Goal: Information Seeking & Learning: Learn about a topic

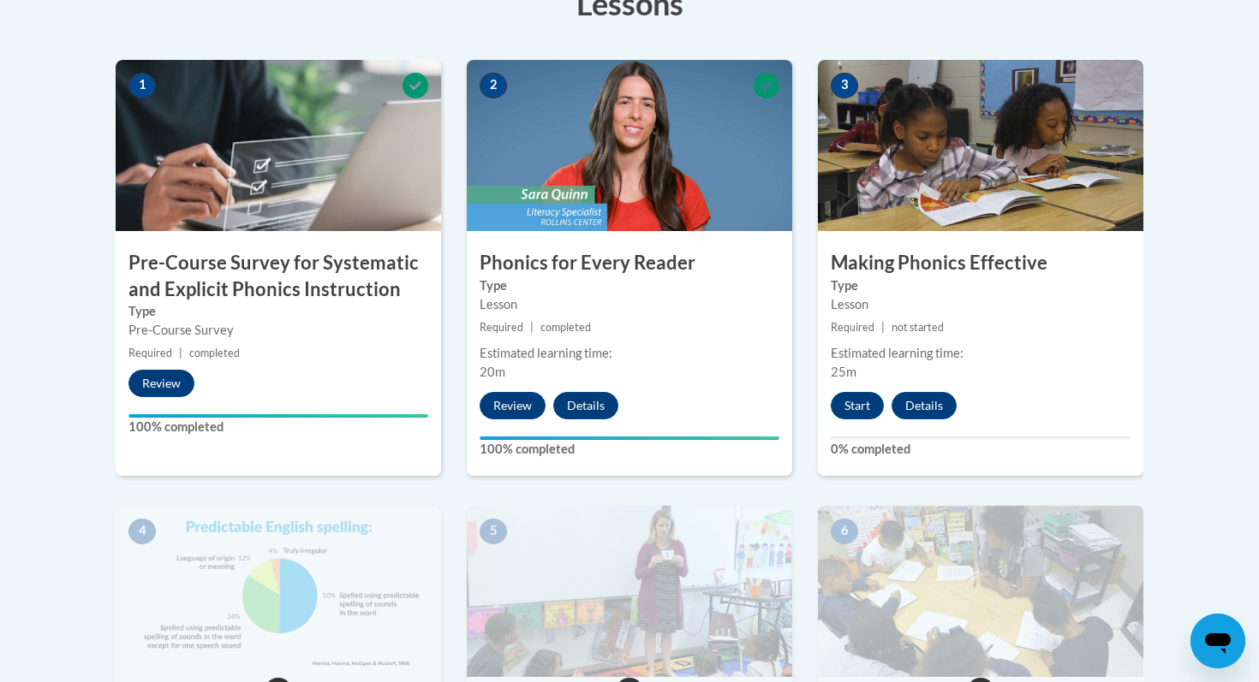
scroll to position [518, 0]
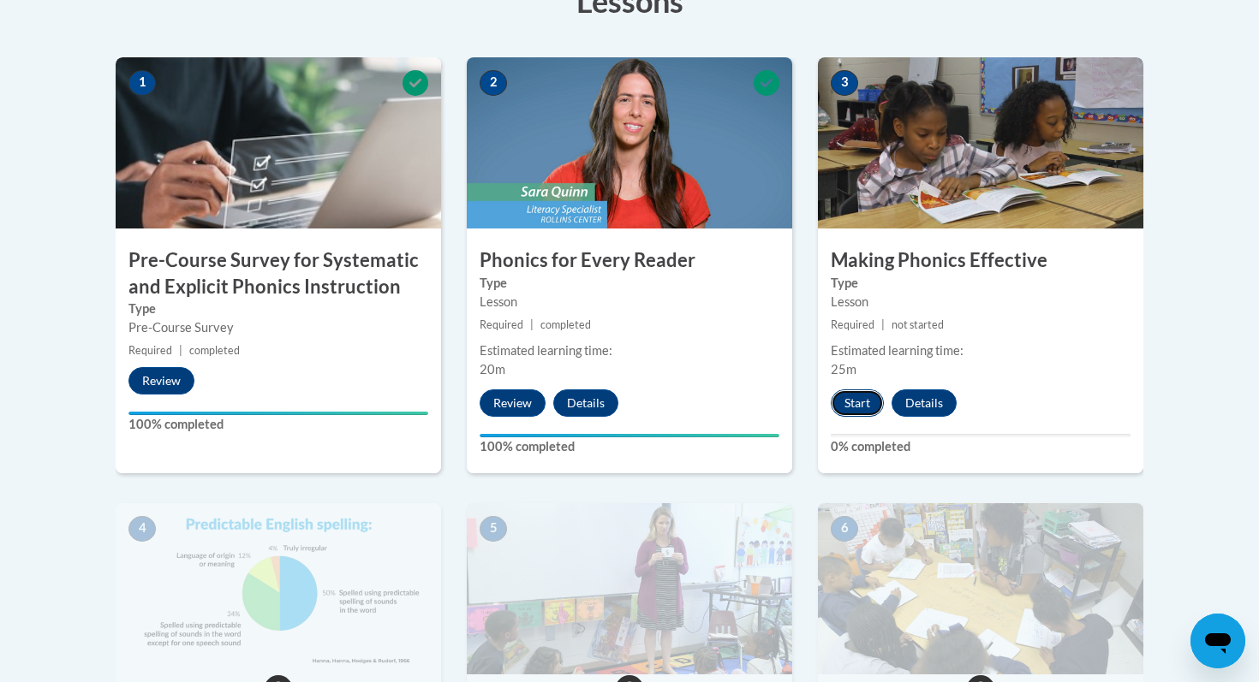
click at [861, 408] on button "Start" at bounding box center [857, 403] width 53 height 27
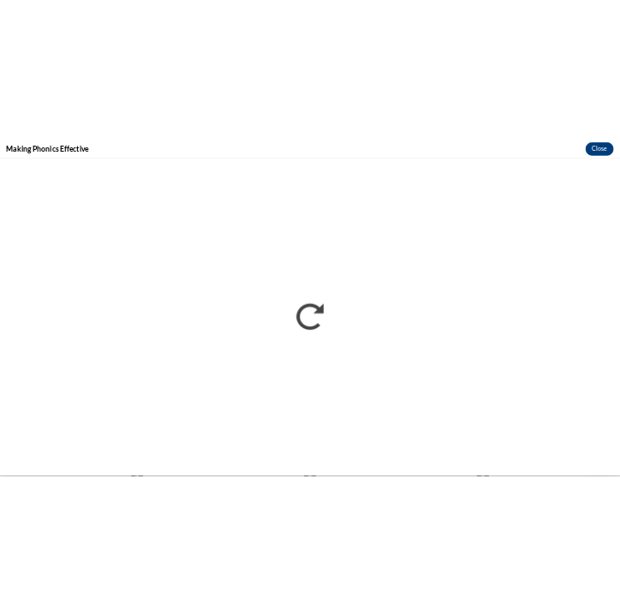
scroll to position [0, 0]
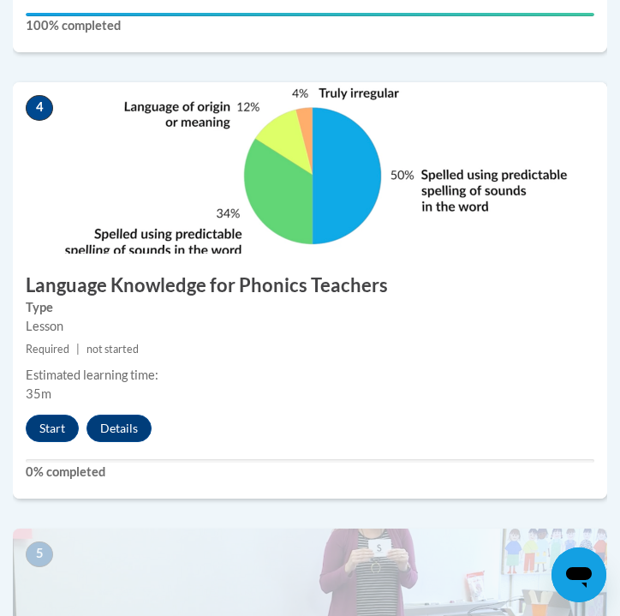
scroll to position [1830, 0]
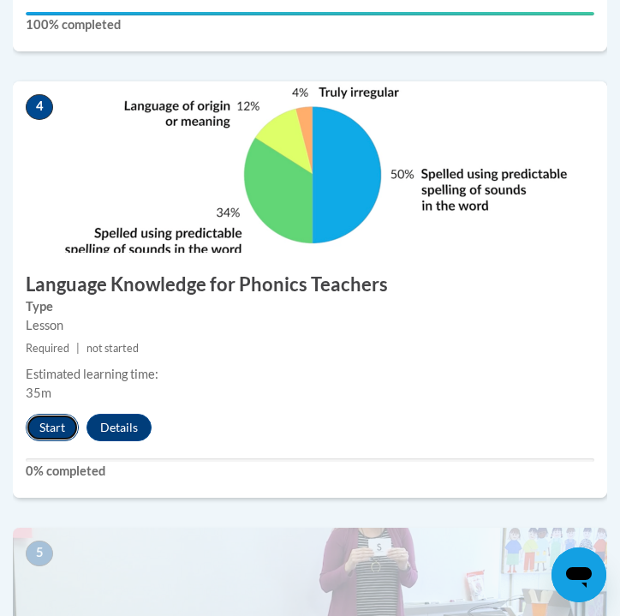
click at [56, 431] on button "Start" at bounding box center [52, 427] width 53 height 27
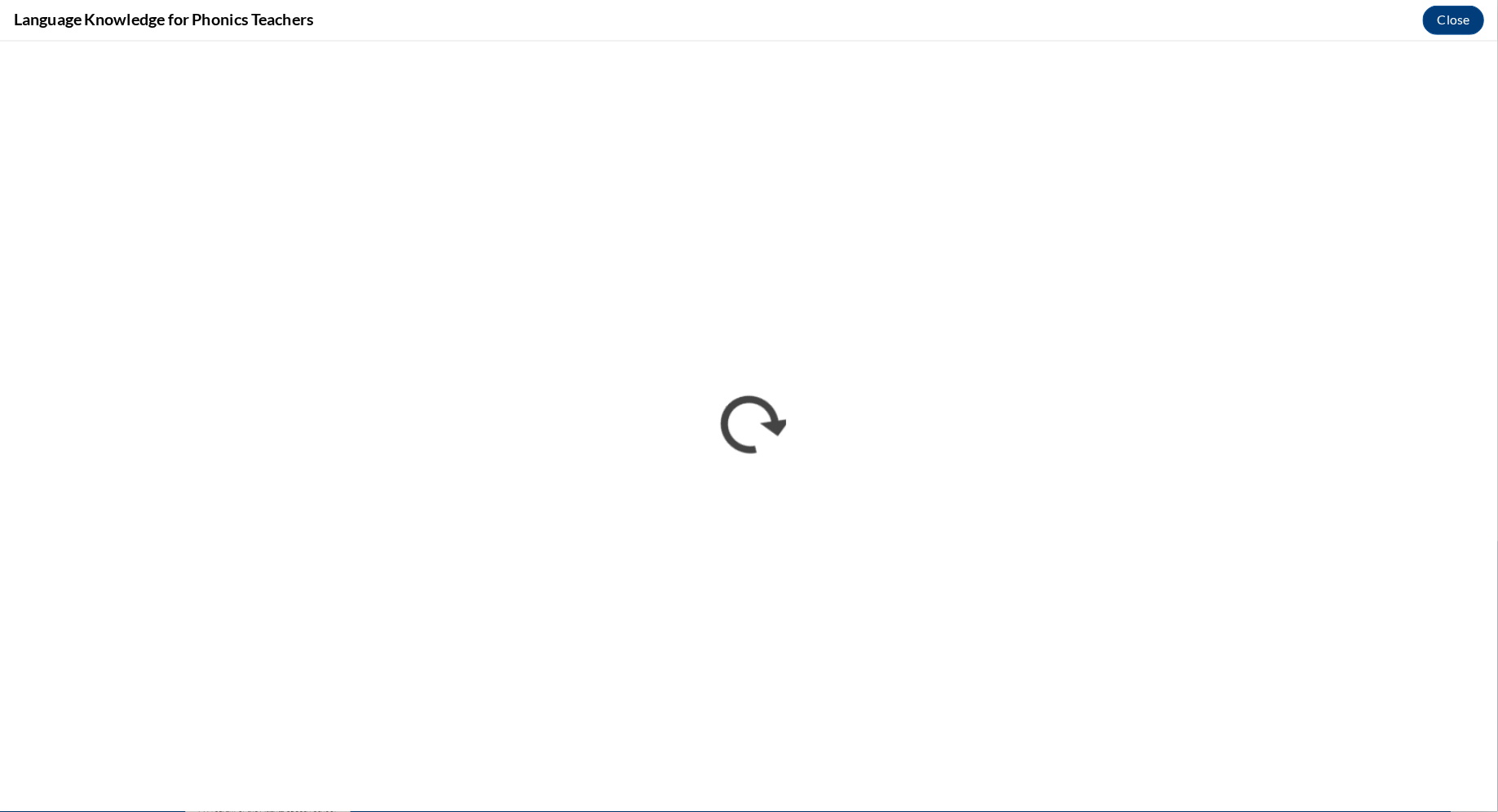
scroll to position [1398, 0]
